Goal: Task Accomplishment & Management: Manage account settings

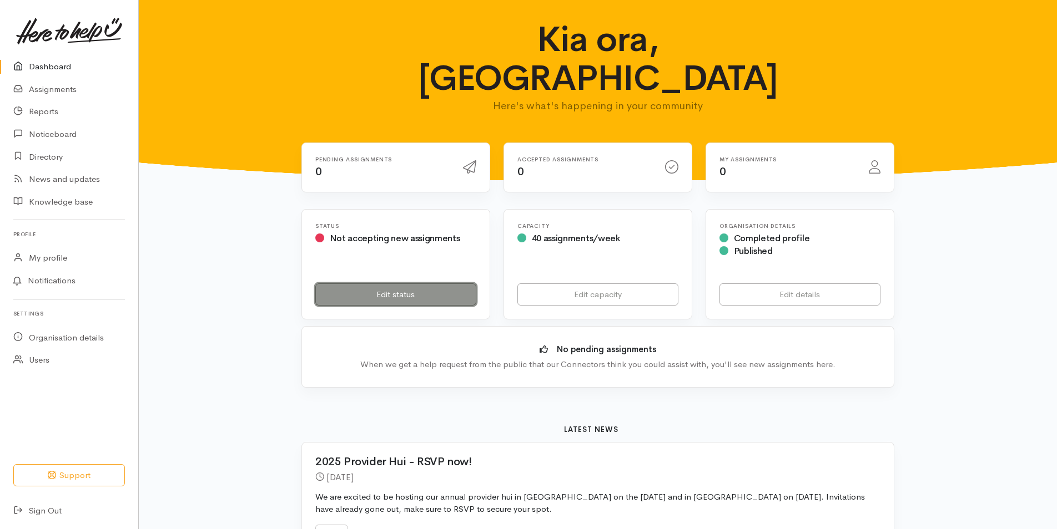
click at [369, 284] on link "Edit status" at bounding box center [395, 295] width 161 height 23
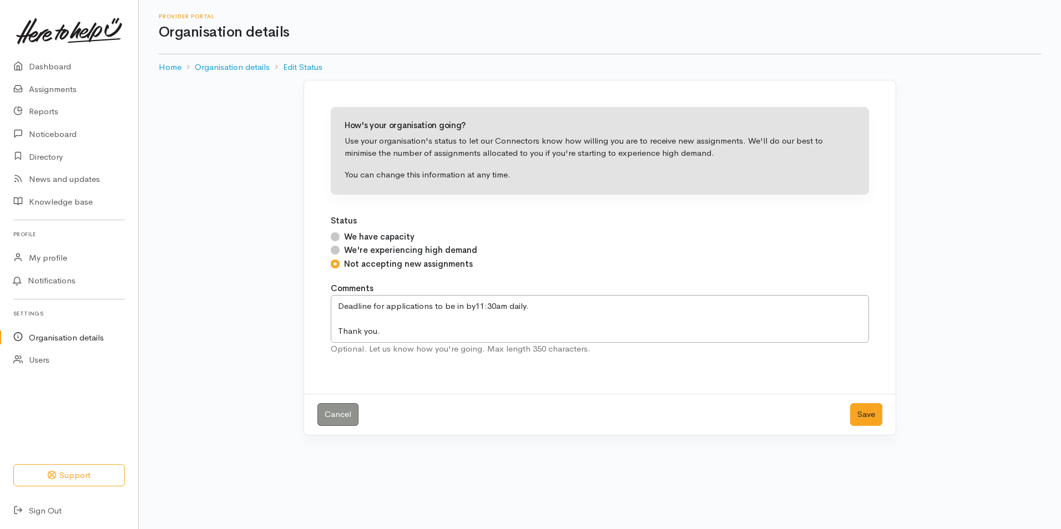
click at [332, 237] on input "We have capacity" at bounding box center [335, 237] width 9 height 9
radio input "true"
click at [863, 411] on button "Save" at bounding box center [866, 414] width 32 height 23
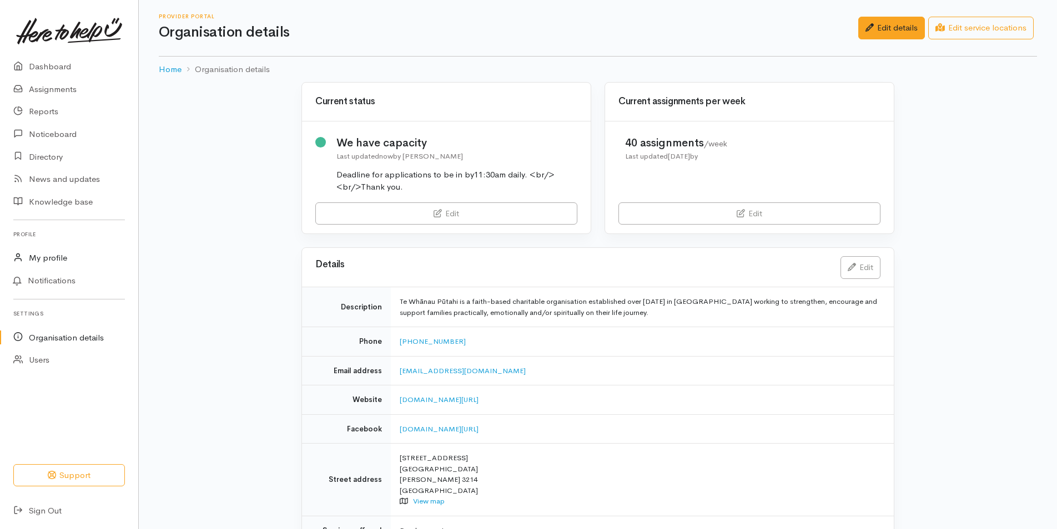
click at [51, 257] on link "My profile" at bounding box center [69, 258] width 138 height 23
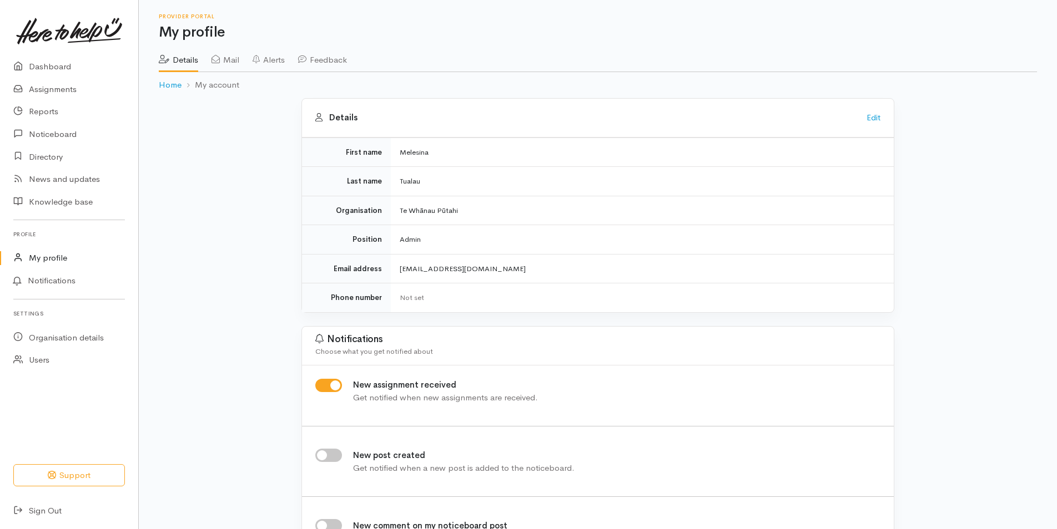
click at [48, 260] on link "My profile" at bounding box center [69, 258] width 138 height 23
click at [68, 66] on link "Dashboard" at bounding box center [69, 66] width 138 height 23
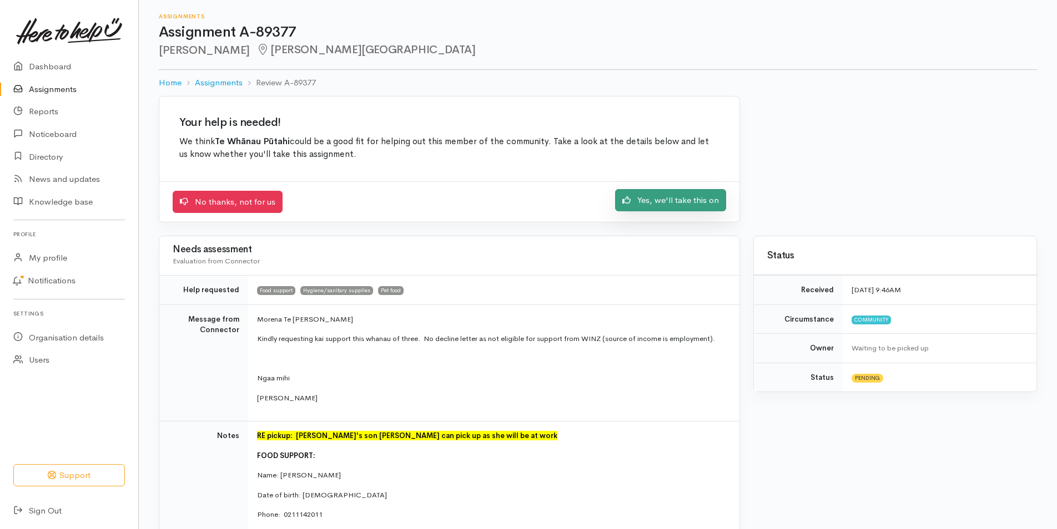
click at [679, 197] on link "Yes, we'll take this on" at bounding box center [670, 200] width 111 height 23
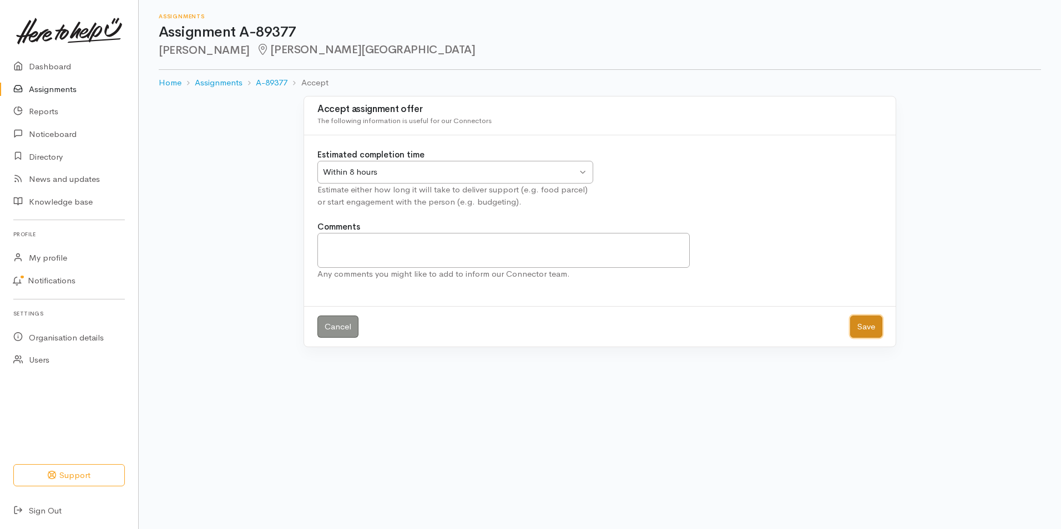
click at [861, 326] on button "Save" at bounding box center [866, 327] width 32 height 23
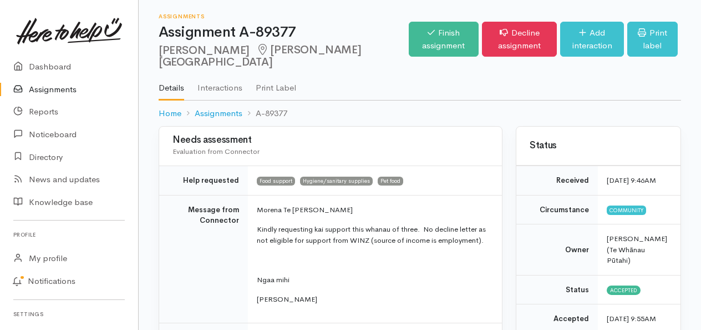
drag, startPoint x: 701, startPoint y: 49, endPoint x: 706, endPoint y: 79, distance: 30.4
click at [701, 79] on html "Support Your 'Here to help u' liaison Your contact within the 'Here to help u' …" at bounding box center [350, 165] width 701 height 330
drag, startPoint x: 654, startPoint y: 91, endPoint x: 539, endPoint y: 110, distance: 117.0
click at [539, 110] on ol "Home Assignments A-89377" at bounding box center [420, 113] width 523 height 26
click at [409, 33] on link "Finish assignment" at bounding box center [444, 39] width 70 height 35
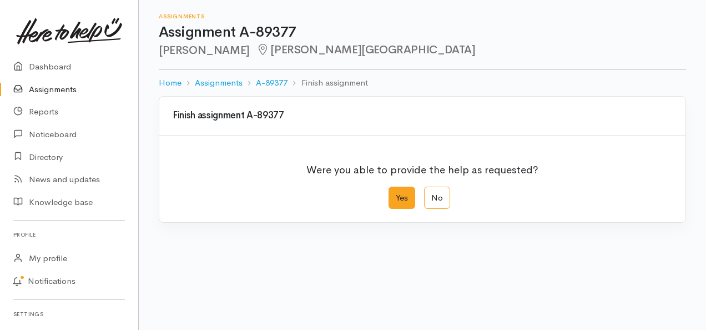
click at [401, 200] on label "Yes" at bounding box center [401, 197] width 27 height 23
click at [396, 194] on input "Yes" at bounding box center [391, 189] width 7 height 7
radio input "true"
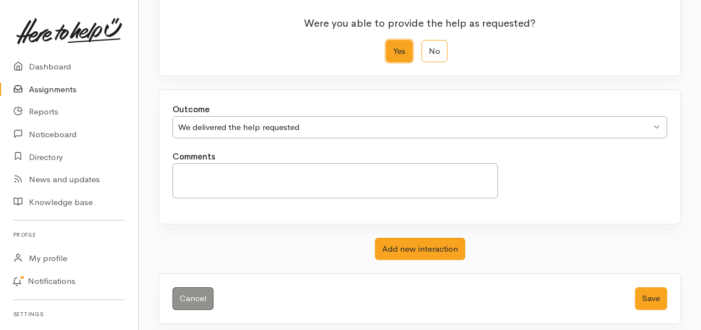
scroll to position [150, 0]
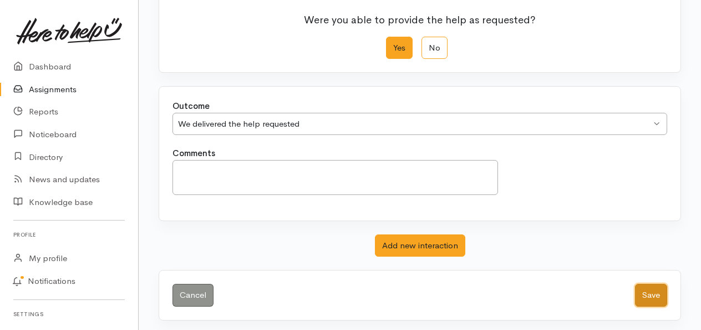
click at [653, 291] on button "Save" at bounding box center [651, 295] width 32 height 23
